Goal: Task Accomplishment & Management: Manage account settings

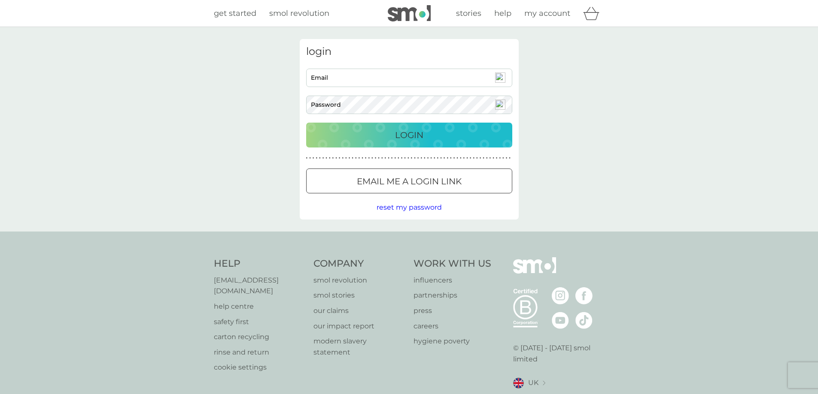
type input "bartjasmith@gmail.com"
click at [377, 130] on div "Login" at bounding box center [409, 135] width 189 height 14
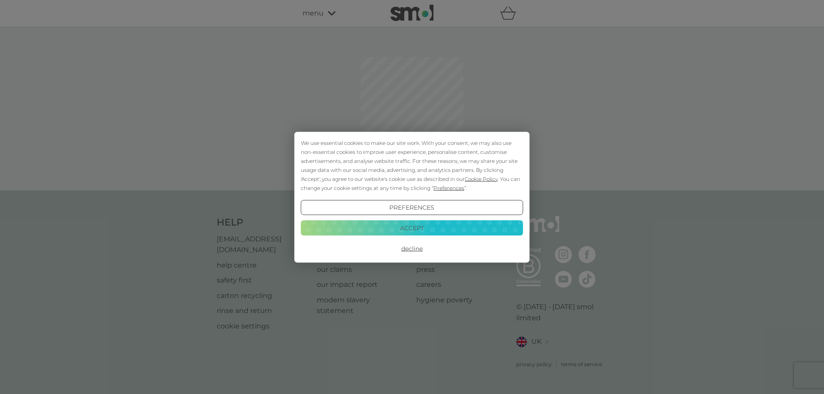
click at [408, 229] on button "Accept" at bounding box center [412, 228] width 222 height 15
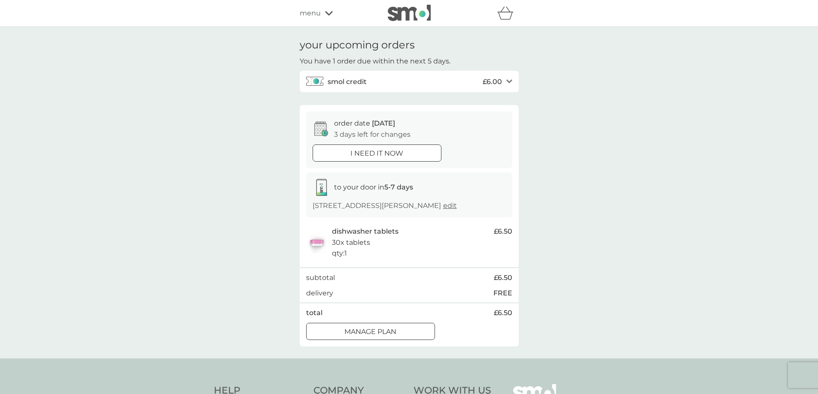
click at [367, 336] on div at bounding box center [370, 331] width 31 height 9
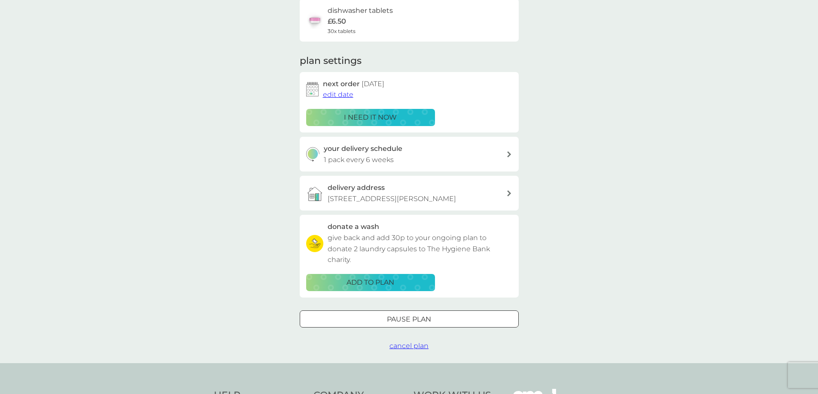
scroll to position [86, 0]
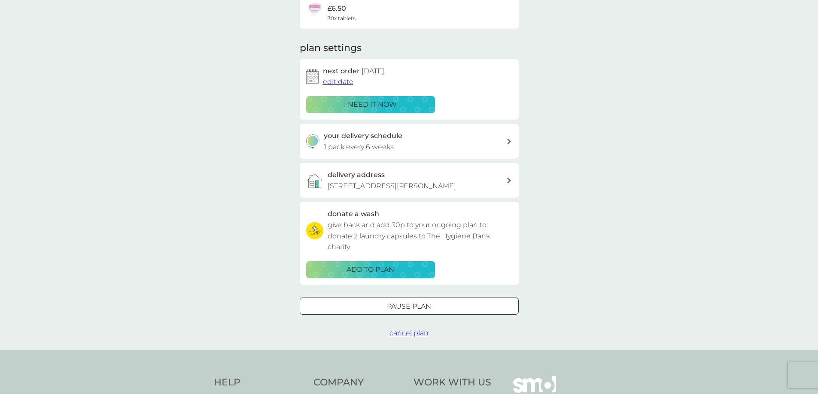
click at [409, 315] on button "Pause plan" at bounding box center [409, 306] width 219 height 17
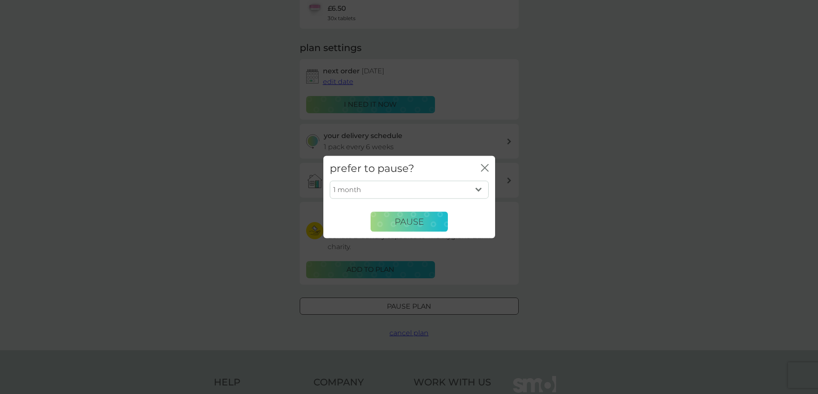
click at [390, 194] on select "1 month 2 months 3 months 4 months 5 months 6 months" at bounding box center [409, 190] width 159 height 18
select select "6"
click at [330, 181] on select "1 month 2 months 3 months 4 months 5 months 6 months" at bounding box center [409, 190] width 159 height 18
click at [394, 224] on button "Pause" at bounding box center [408, 222] width 77 height 21
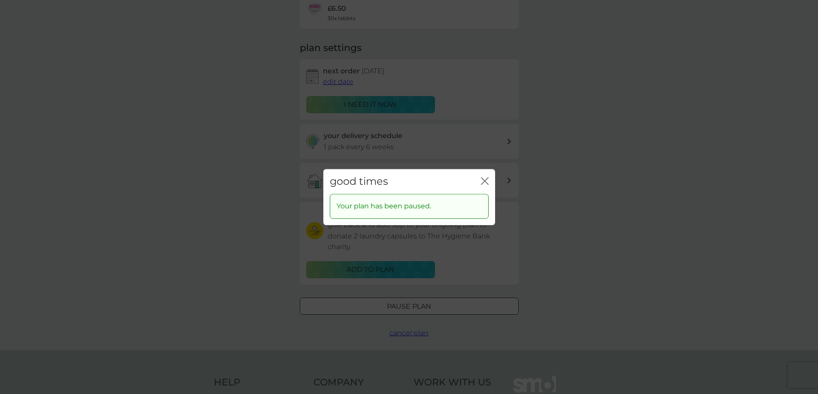
click at [485, 180] on icon "close" at bounding box center [486, 181] width 3 height 7
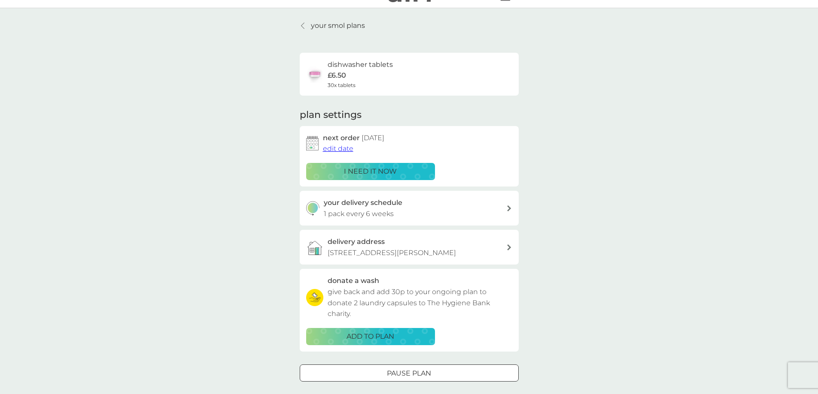
scroll to position [0, 0]
